Goal: Use online tool/utility

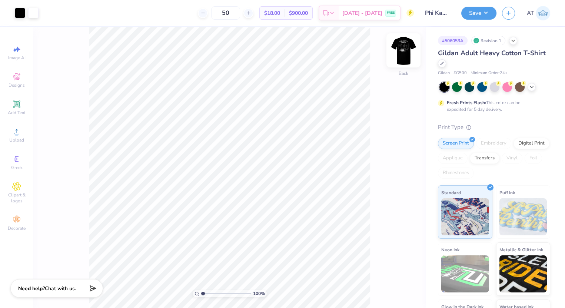
click at [401, 54] on img at bounding box center [403, 51] width 30 height 30
click at [401, 54] on img at bounding box center [403, 50] width 15 height 15
click at [529, 85] on icon at bounding box center [531, 86] width 6 height 6
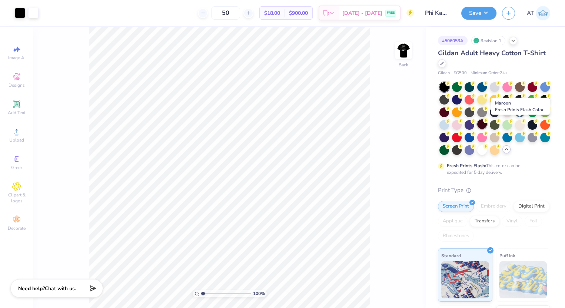
click at [487, 124] on div at bounding box center [482, 124] width 10 height 10
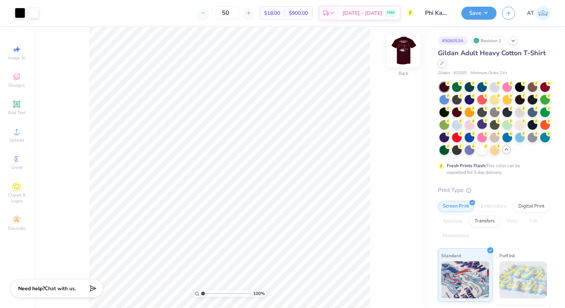
click at [409, 56] on img at bounding box center [403, 51] width 30 height 30
click at [409, 56] on img at bounding box center [403, 50] width 15 height 15
click at [484, 16] on button "Save" at bounding box center [478, 12] width 35 height 13
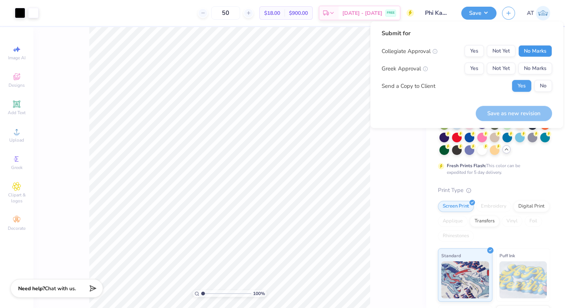
click at [534, 51] on button "No Marks" at bounding box center [535, 51] width 34 height 12
click at [471, 70] on button "Yes" at bounding box center [473, 69] width 19 height 12
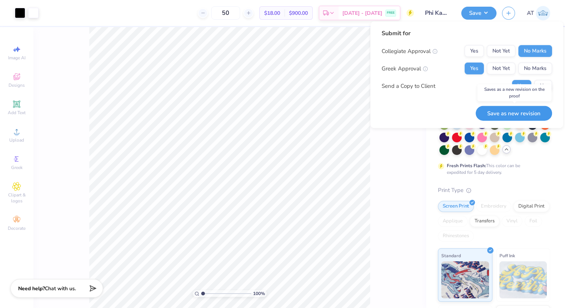
click at [520, 113] on button "Save as new revision" at bounding box center [513, 113] width 76 height 15
